Goal: Check status

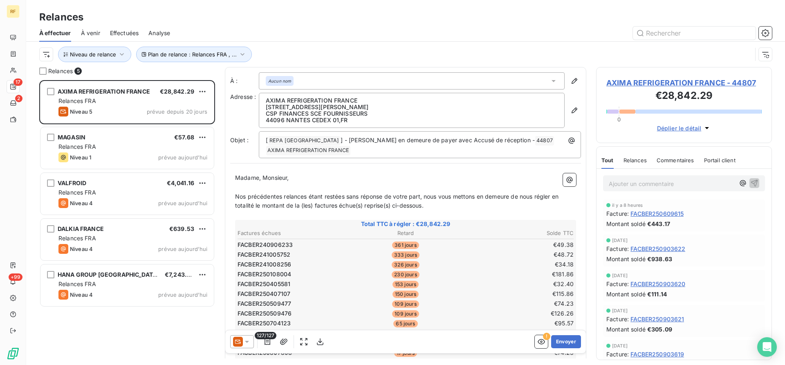
scroll to position [285, 176]
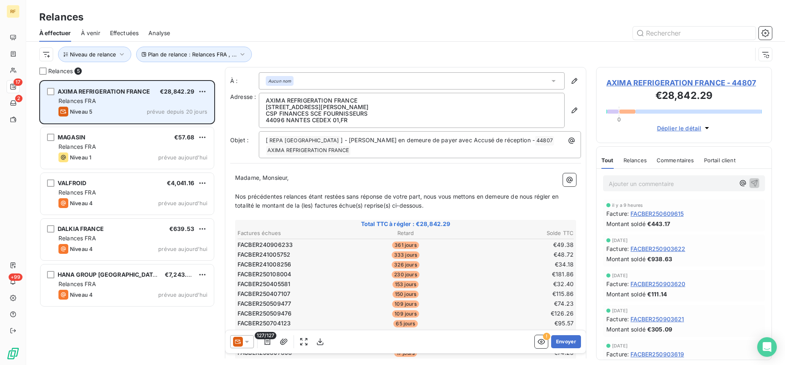
click at [169, 100] on div "Relances FRA" at bounding box center [132, 101] width 149 height 8
click at [157, 104] on div "Relances FRA" at bounding box center [132, 101] width 149 height 8
click at [159, 103] on div "Relances FRA" at bounding box center [132, 101] width 149 height 8
click at [131, 104] on div "Relances FRA" at bounding box center [132, 101] width 149 height 8
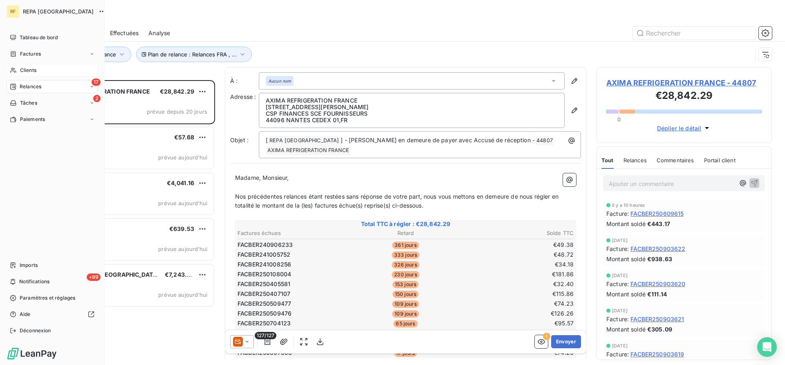
click at [26, 67] on span "Clients" at bounding box center [28, 70] width 16 height 7
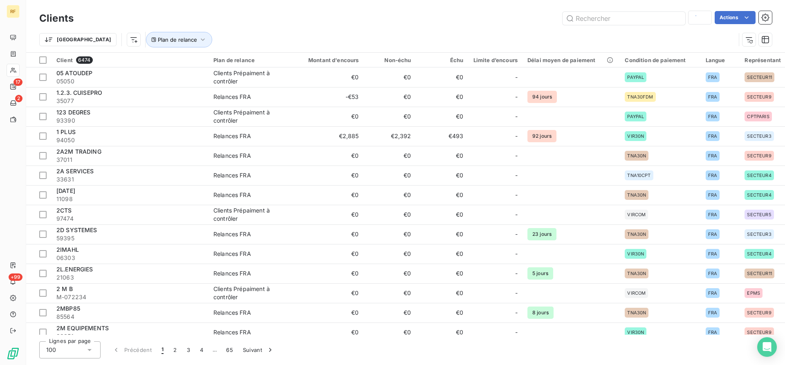
click at [689, 28] on div "Trier Plan de relance" at bounding box center [405, 39] width 733 height 25
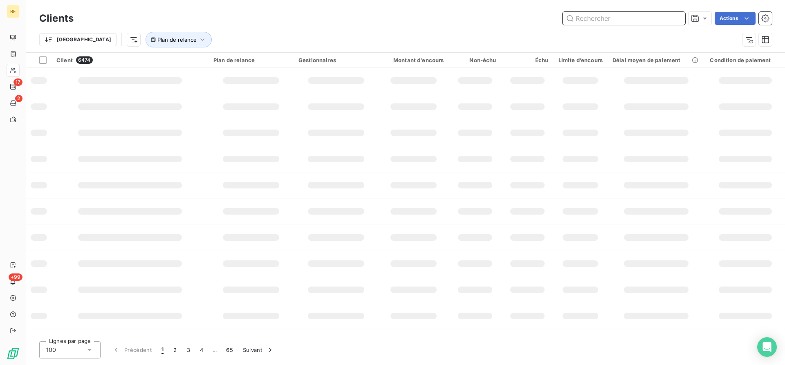
click at [623, 18] on input "text" at bounding box center [624, 18] width 123 height 13
type input "68005"
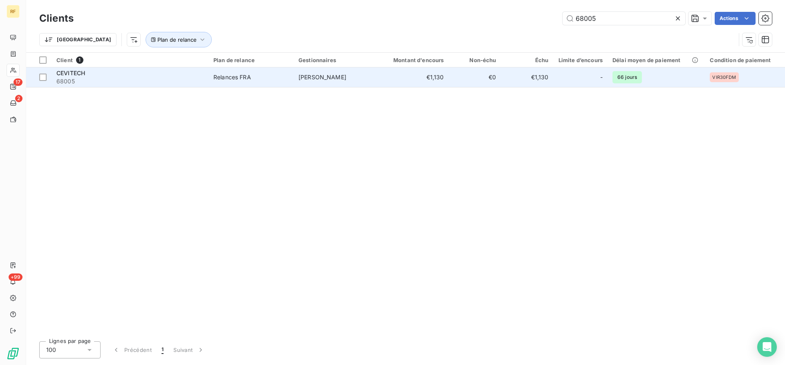
click at [317, 80] on span "[PERSON_NAME]" at bounding box center [323, 77] width 48 height 7
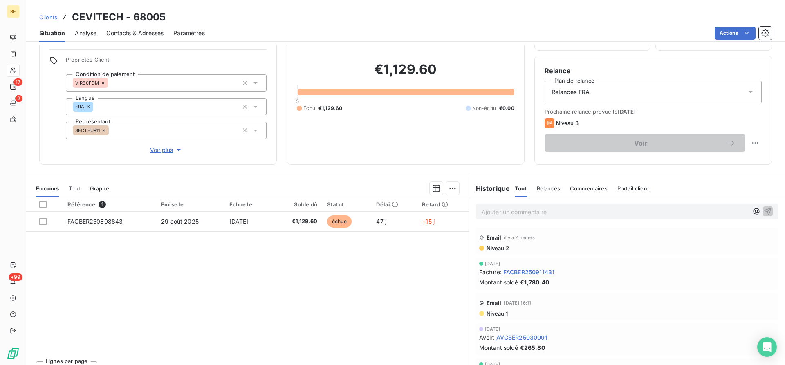
scroll to position [65, 0]
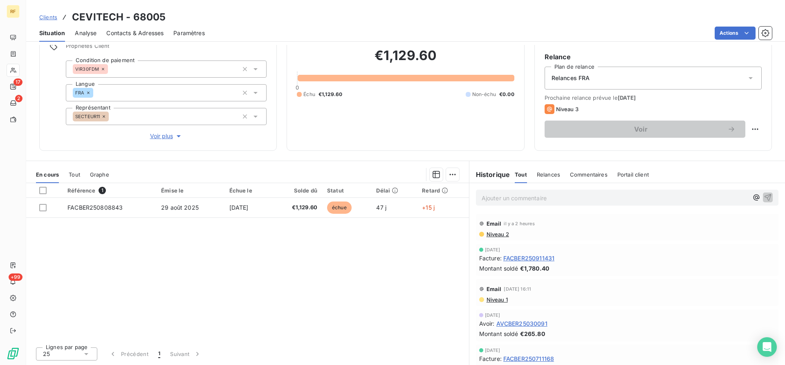
click at [501, 199] on p "Ajouter un commentaire ﻿" at bounding box center [615, 198] width 267 height 10
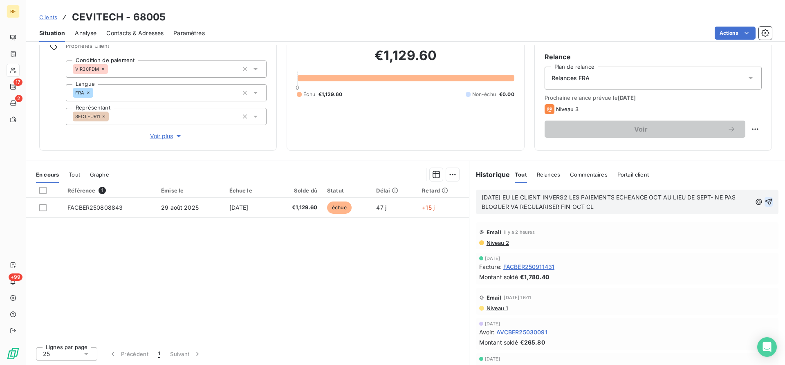
click at [769, 199] on icon "button" at bounding box center [769, 202] width 8 height 8
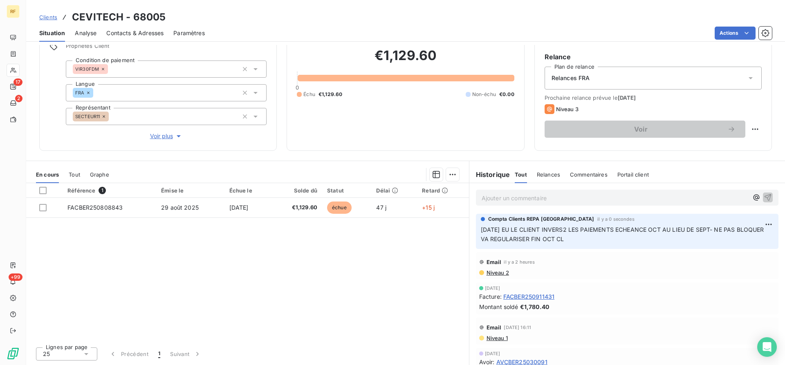
click at [569, 231] on span "[DATE] EU LE CLIENT INVERS2 LES PAIEMENTS ECHEANCE OCT AU LIEU DE SEPT- NE PAS …" at bounding box center [623, 234] width 285 height 16
click at [569, 229] on span "[DATE] EU LE CLIENT INVERS2 LES PAIEMENTS ECHEANCE OCT AU LIEU DE SEPT- NE PAS …" at bounding box center [623, 234] width 285 height 16
click at [566, 229] on span "[DATE] EU LE CLIENT INVERS2 LES PAIEMENTS ECHEANCE OCT AU LIEU DE SEPT- NE PAS …" at bounding box center [623, 234] width 285 height 16
click at [568, 230] on span "[DATE] EU LE CLIENT INVERS2 LES PAIEMENTS ECHEANCE OCT AU LIEU DE SEPT- NE PAS …" at bounding box center [623, 234] width 285 height 16
click at [767, 225] on html "RF 17 2 +99 Clients CEVITECH - 68005 Situation Analyse Contacts & Adresses Para…" at bounding box center [392, 182] width 785 height 365
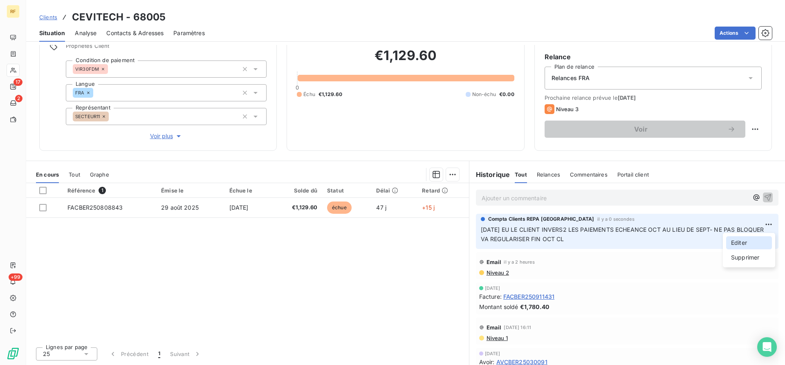
click at [746, 243] on div "Editer" at bounding box center [749, 242] width 46 height 13
click at [571, 227] on span "[DATE] EU LE CLIENT INVERS2 LES PAIEMENTS ECHEANCE OCT AU LIEU DE SEPT- NE PAS …" at bounding box center [609, 234] width 256 height 16
click at [612, 234] on span "[DATE] EU LE CLIENT INVERSE LES PAIEMENTS ECHEANCE OCT AU LIEU DE SEPT- NE PAS …" at bounding box center [623, 234] width 285 height 16
click at [771, 233] on icon "button" at bounding box center [770, 234] width 7 height 7
click at [654, 243] on p "[DATE] EU LE CLIENT INVERSE LES PAIEMENTS ECHEANCE OCT AU LIEU DE SEPT- NE PAS …" at bounding box center [627, 234] width 293 height 19
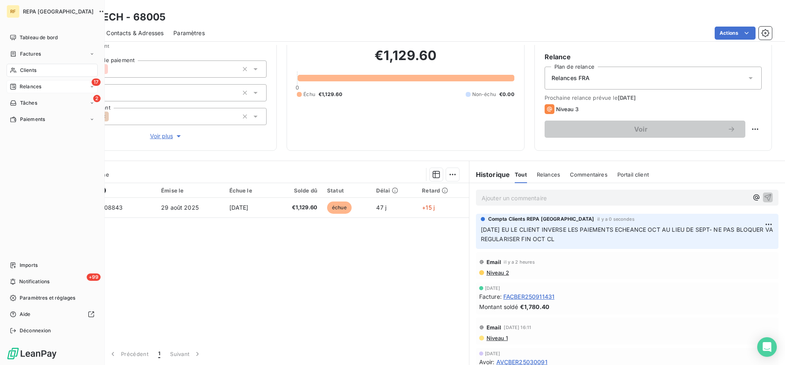
click at [34, 87] on span "Relances" at bounding box center [31, 86] width 22 height 7
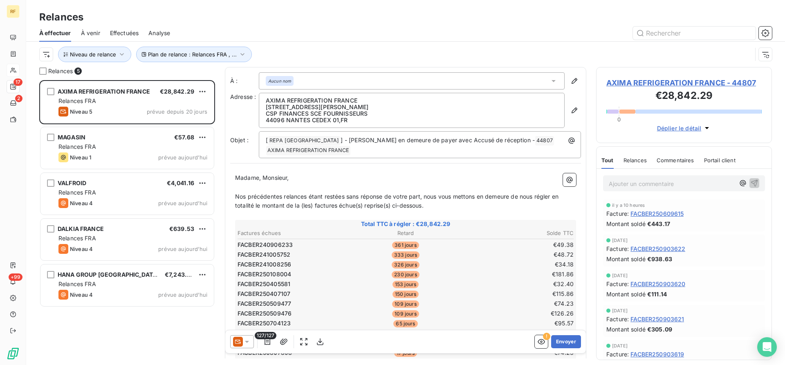
scroll to position [285, 176]
